Goal: Task Accomplishment & Management: Use online tool/utility

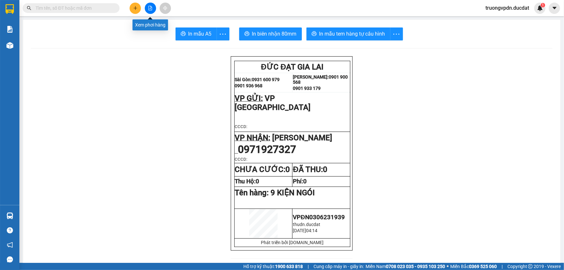
click at [153, 10] on button at bounding box center [150, 8] width 11 height 11
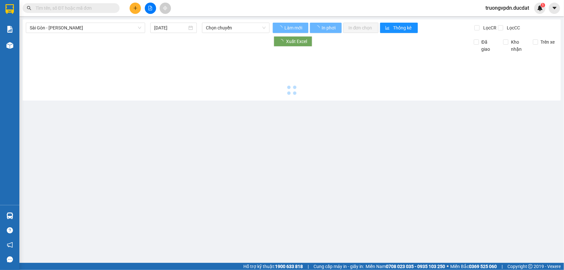
type input "[DATE]"
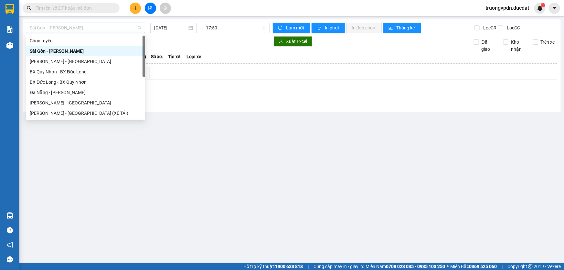
click at [82, 28] on span "Sài Gòn - Gia Lai" at bounding box center [86, 28] width 112 height 10
click at [60, 103] on div "Gia Lai - Đà Nẵng" at bounding box center [86, 102] width 112 height 7
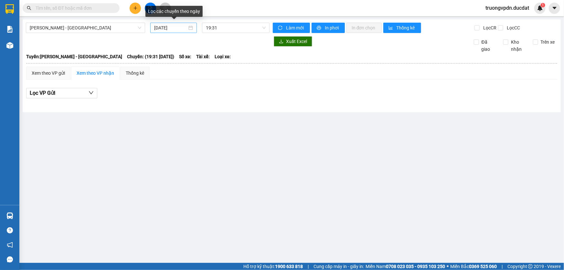
click at [188, 29] on div "[DATE]" at bounding box center [173, 27] width 39 height 7
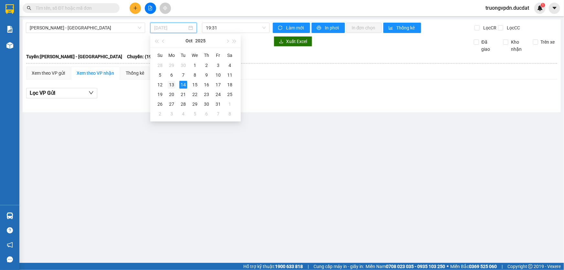
click at [170, 83] on div "13" at bounding box center [172, 85] width 8 height 8
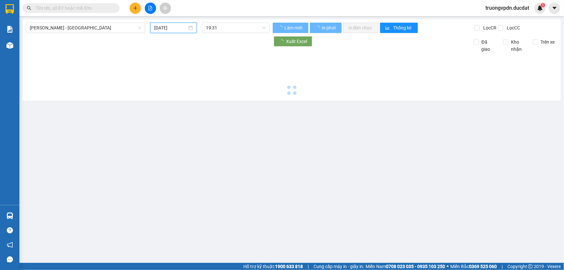
type input "13/10/2025"
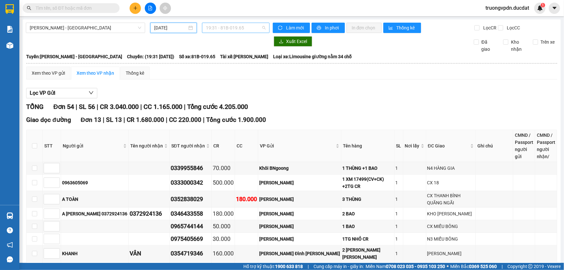
click at [250, 30] on span "19:31 - 81B-019.65" at bounding box center [236, 28] width 60 height 10
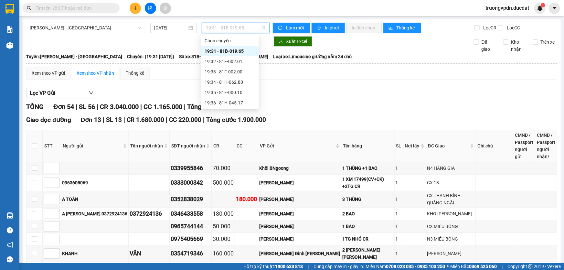
click at [250, 52] on div "19:31 - 81B-019.65" at bounding box center [230, 51] width 50 height 7
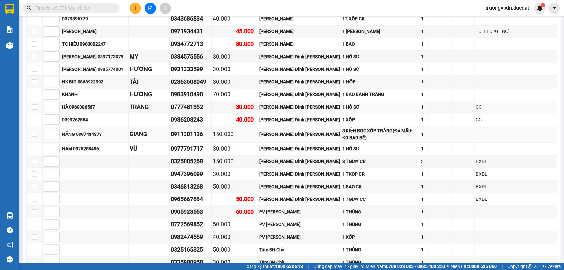
scroll to position [678, 0]
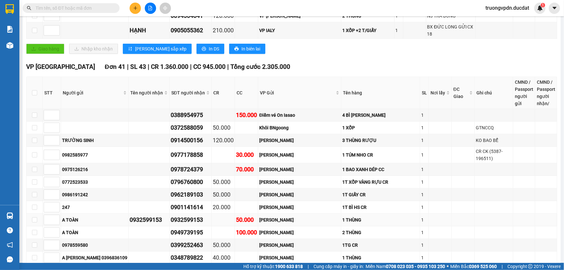
scroll to position [208, 0]
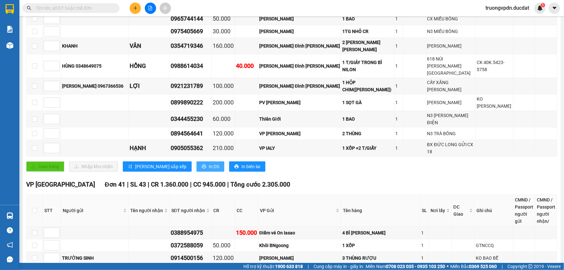
click at [209, 163] on span "In DS" at bounding box center [214, 166] width 10 height 7
